Goal: Information Seeking & Learning: Check status

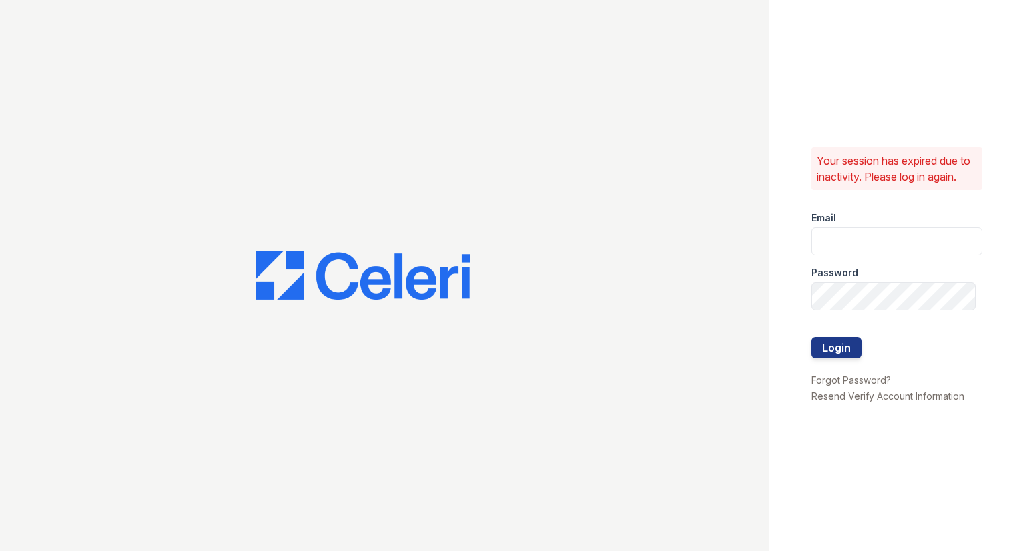
click at [870, 257] on div "Password" at bounding box center [896, 268] width 171 height 27
click at [858, 238] on input "email" at bounding box center [896, 241] width 171 height 28
type input "raindance3@cafmanagement.com"
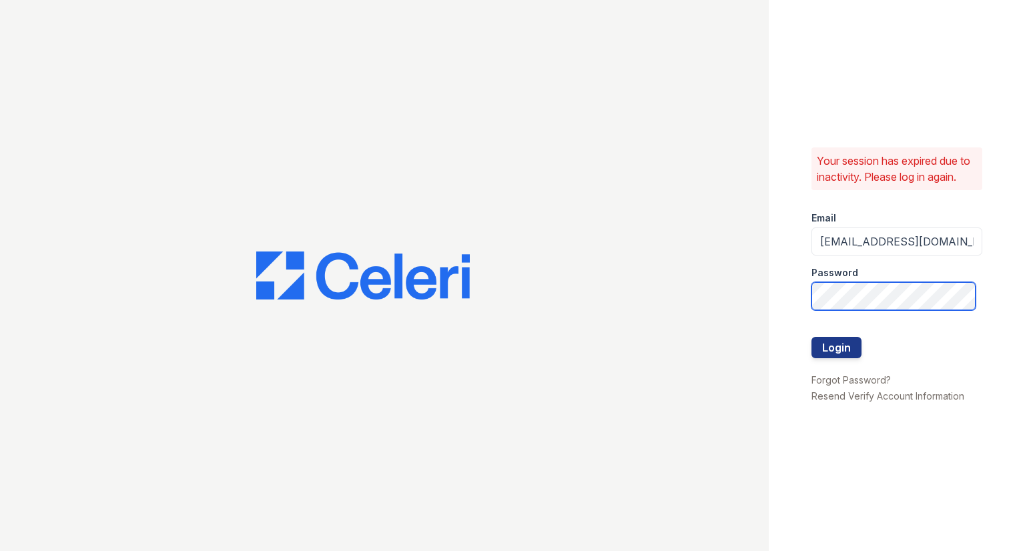
click at [811, 337] on button "Login" at bounding box center [836, 347] width 50 height 21
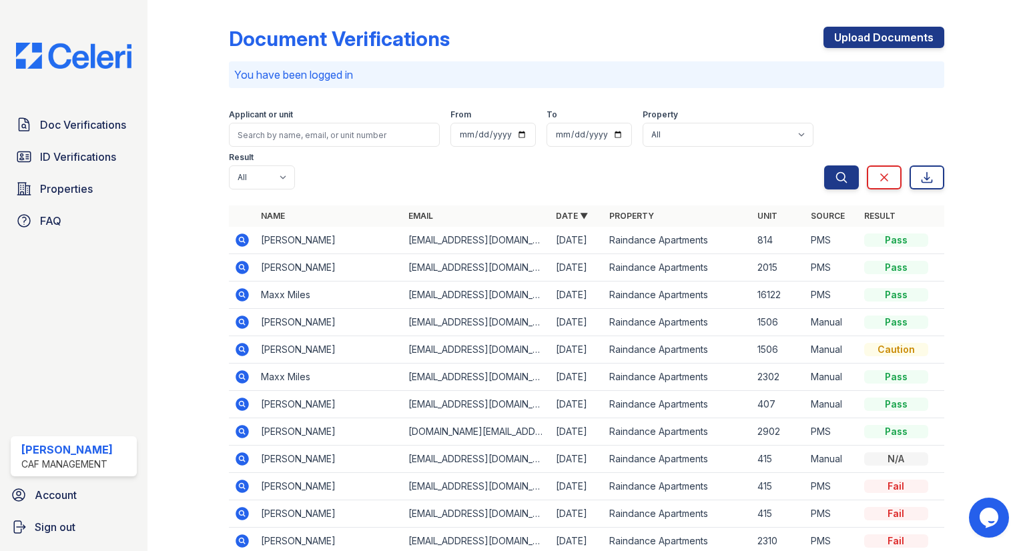
click at [327, 117] on div "Applicant or unit" at bounding box center [334, 115] width 211 height 13
click at [342, 132] on input "search" at bounding box center [334, 135] width 211 height 24
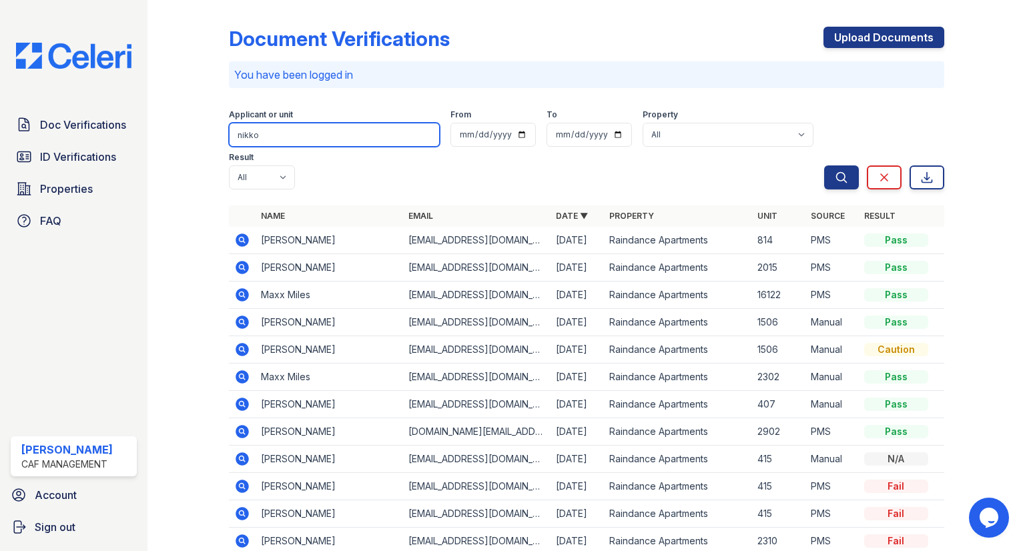
type input "nikko"
click at [836, 163] on div "Search Clear Export" at bounding box center [884, 146] width 120 height 85
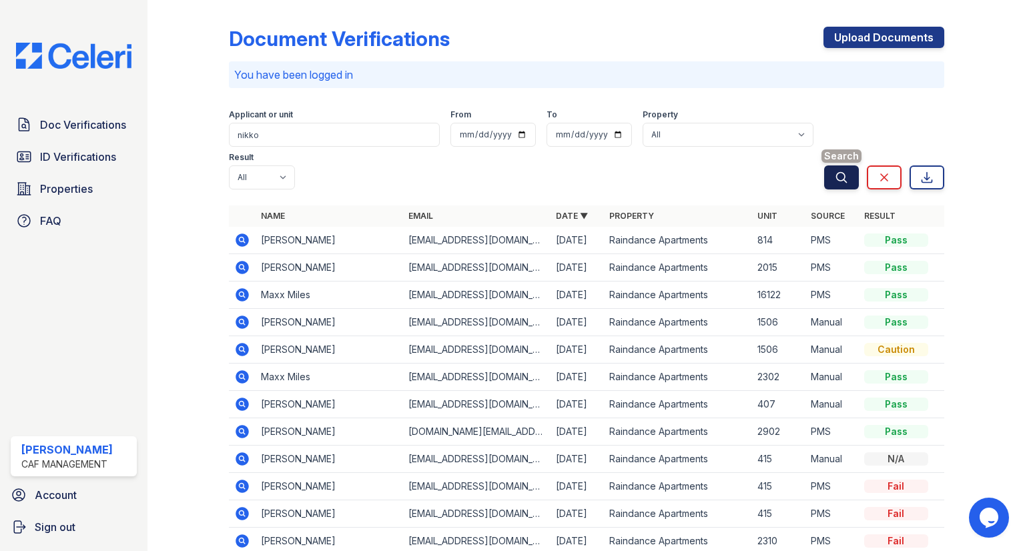
click at [838, 173] on icon "submit" at bounding box center [840, 177] width 13 height 13
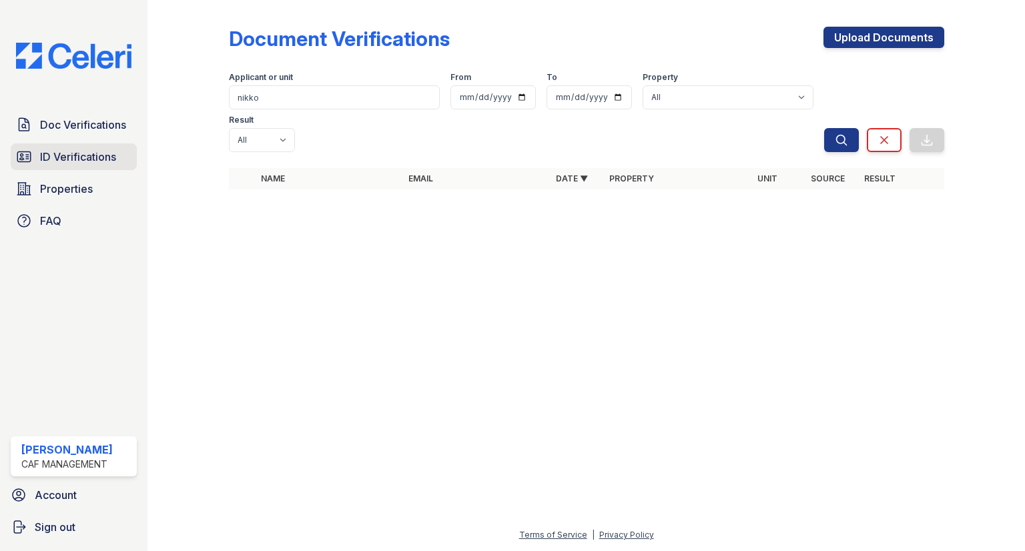
click at [92, 153] on span "ID Verifications" at bounding box center [78, 157] width 76 height 16
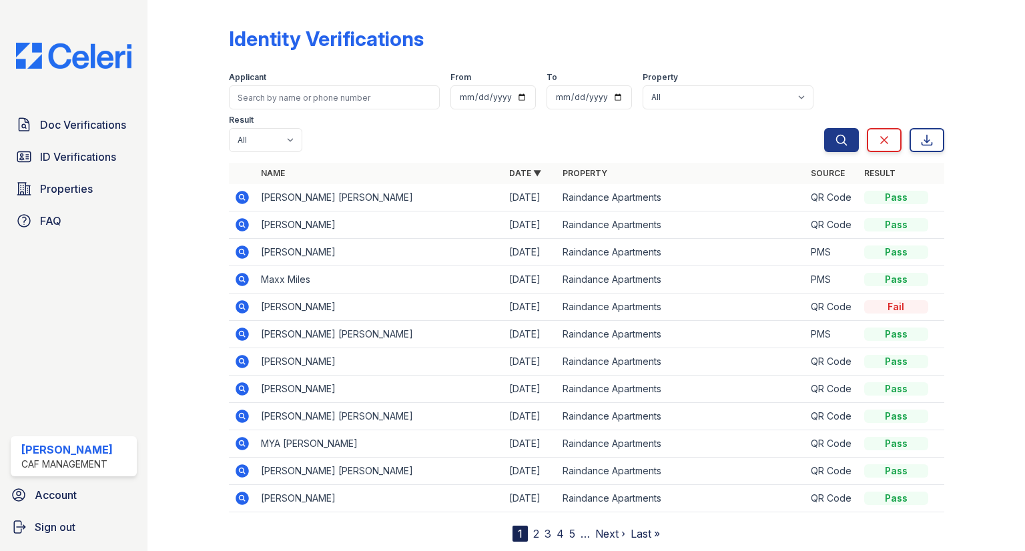
click at [301, 84] on div "Applicant" at bounding box center [334, 78] width 211 height 13
click at [296, 103] on input "search" at bounding box center [334, 97] width 211 height 24
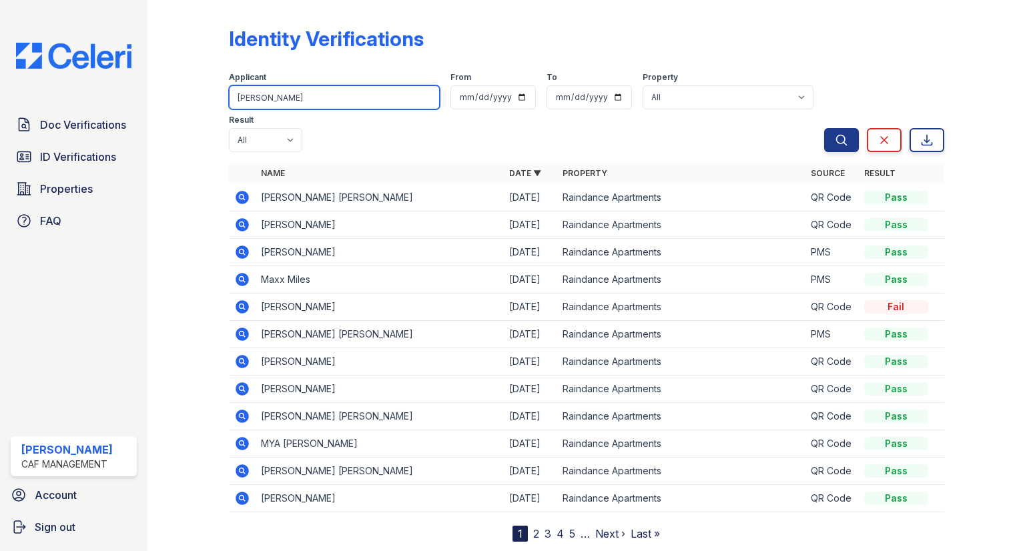
type input "[PERSON_NAME]"
click at [848, 83] on div "Search Clear Export" at bounding box center [884, 109] width 120 height 85
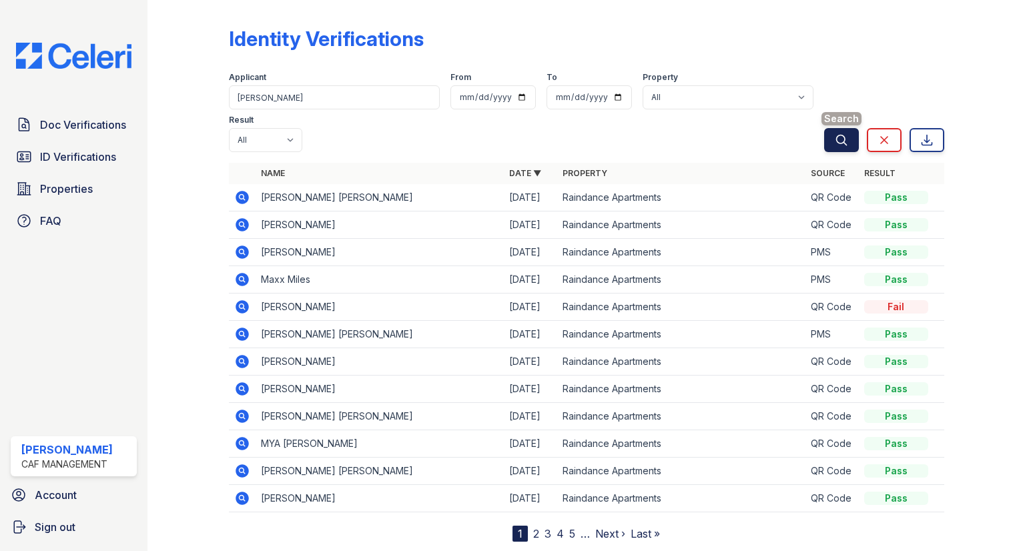
click at [848, 128] on button "Search" at bounding box center [841, 140] width 35 height 24
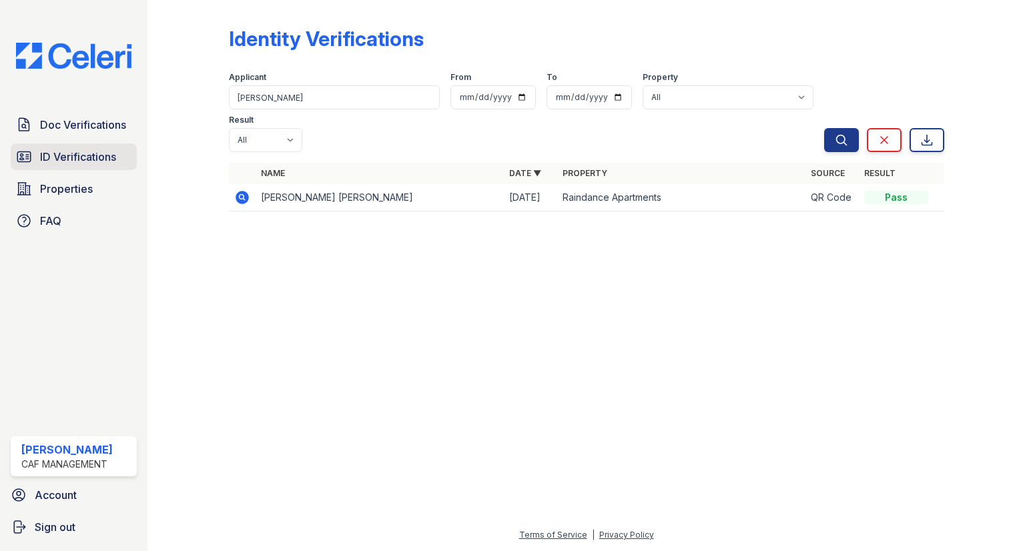
click at [75, 152] on span "ID Verifications" at bounding box center [78, 157] width 76 height 16
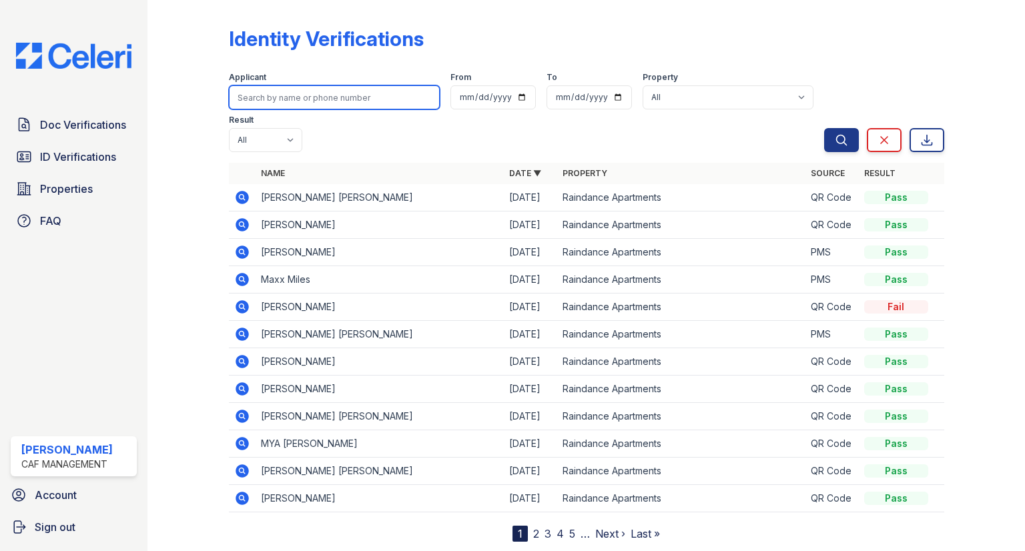
click at [286, 94] on input "search" at bounding box center [334, 97] width 211 height 24
type input "[PERSON_NAME]"
click at [820, 89] on div "Applicant [GEOGRAPHIC_DATA] From To Property All Raindance Apartments Result Al…" at bounding box center [526, 109] width 595 height 85
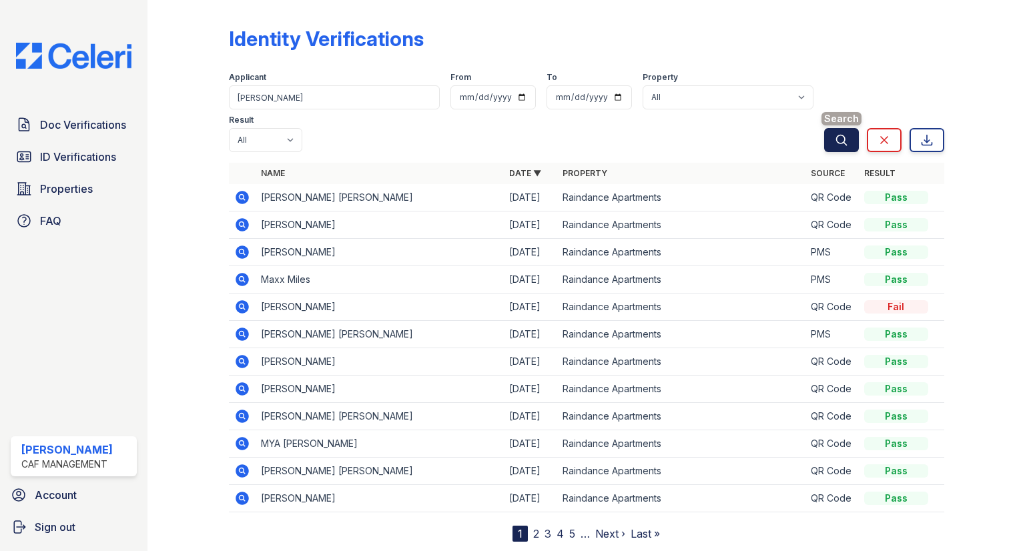
click at [831, 128] on button "Search" at bounding box center [841, 140] width 35 height 24
